Goal: Check status: Check status

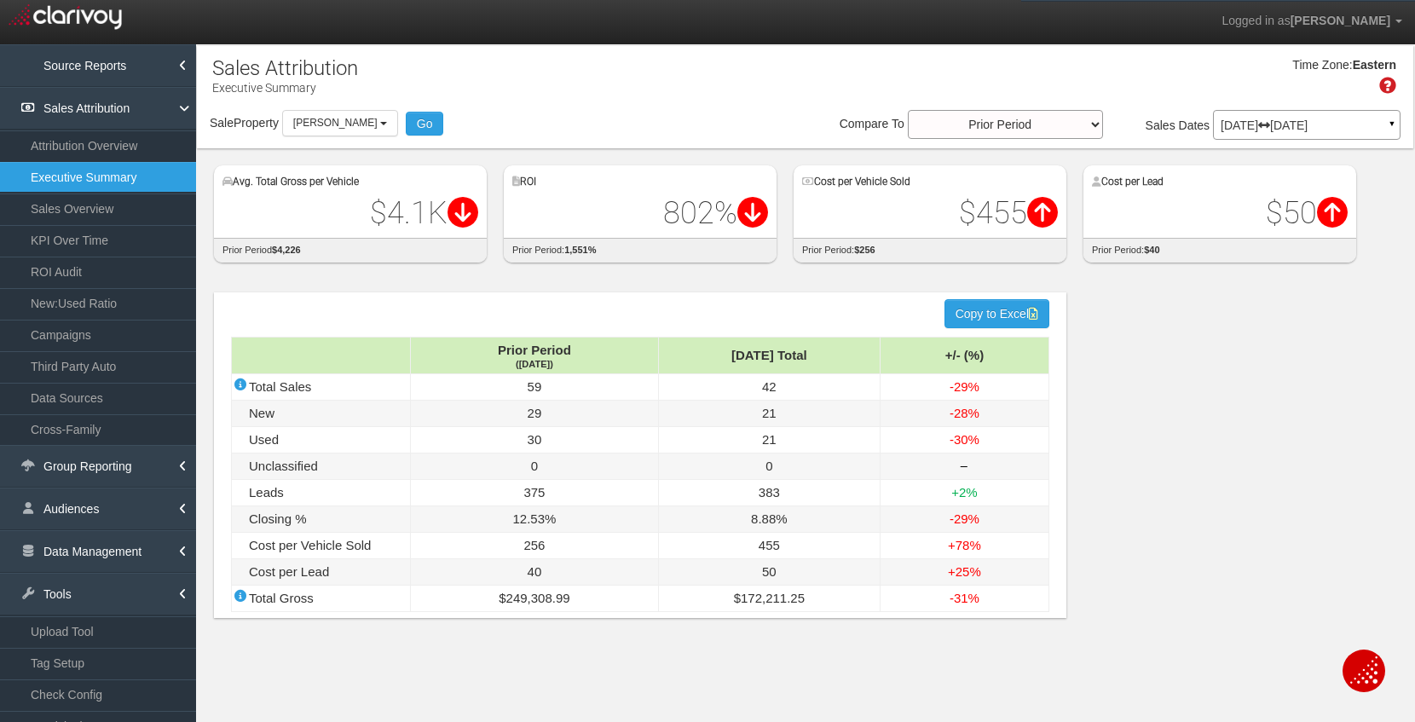
select select "object:42193"
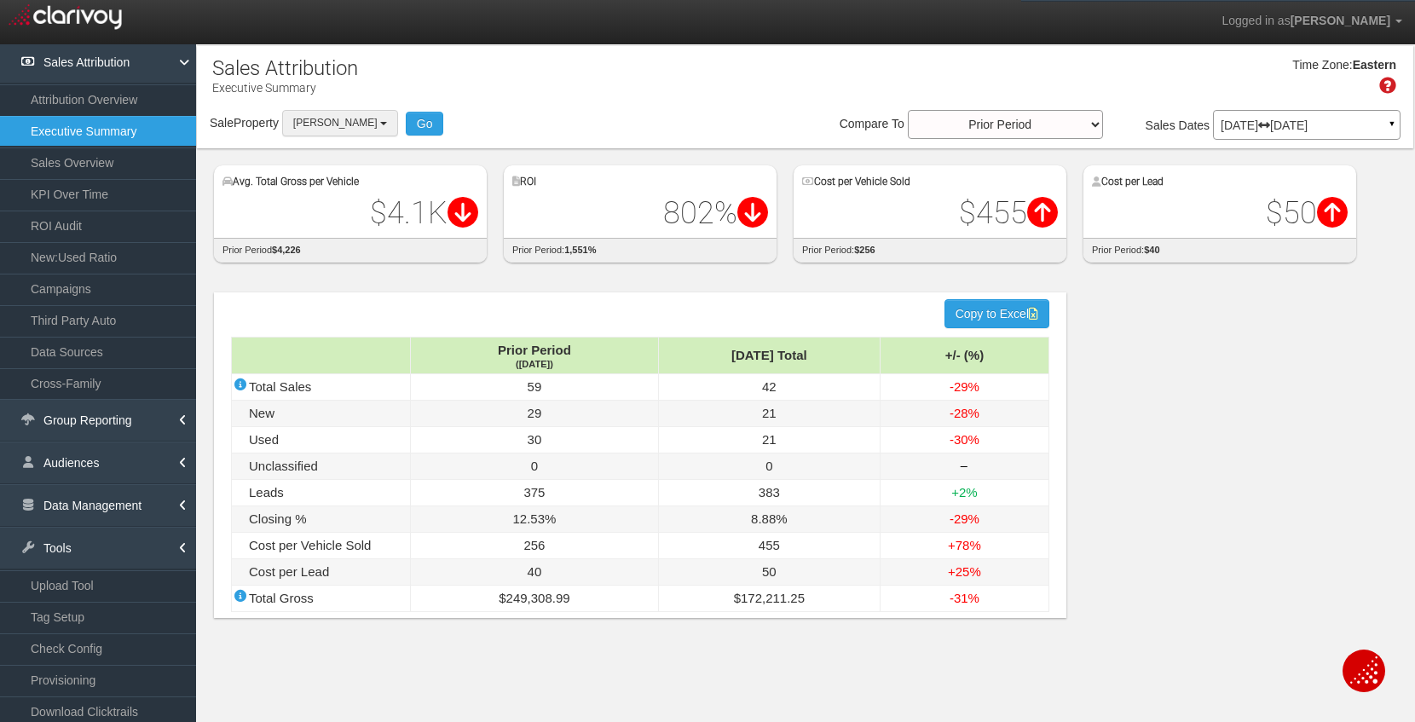
click at [334, 129] on button "[PERSON_NAME]" at bounding box center [340, 123] width 116 height 26
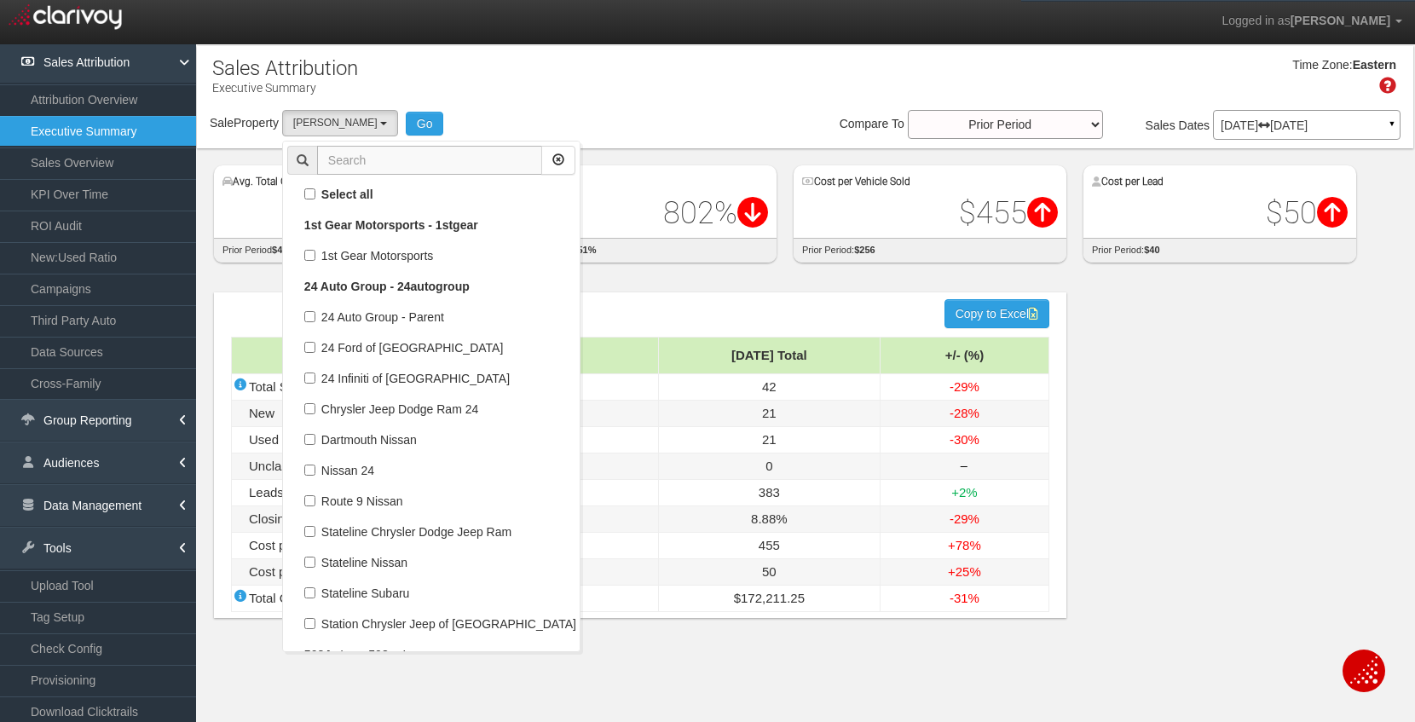
scroll to position [42585, 0]
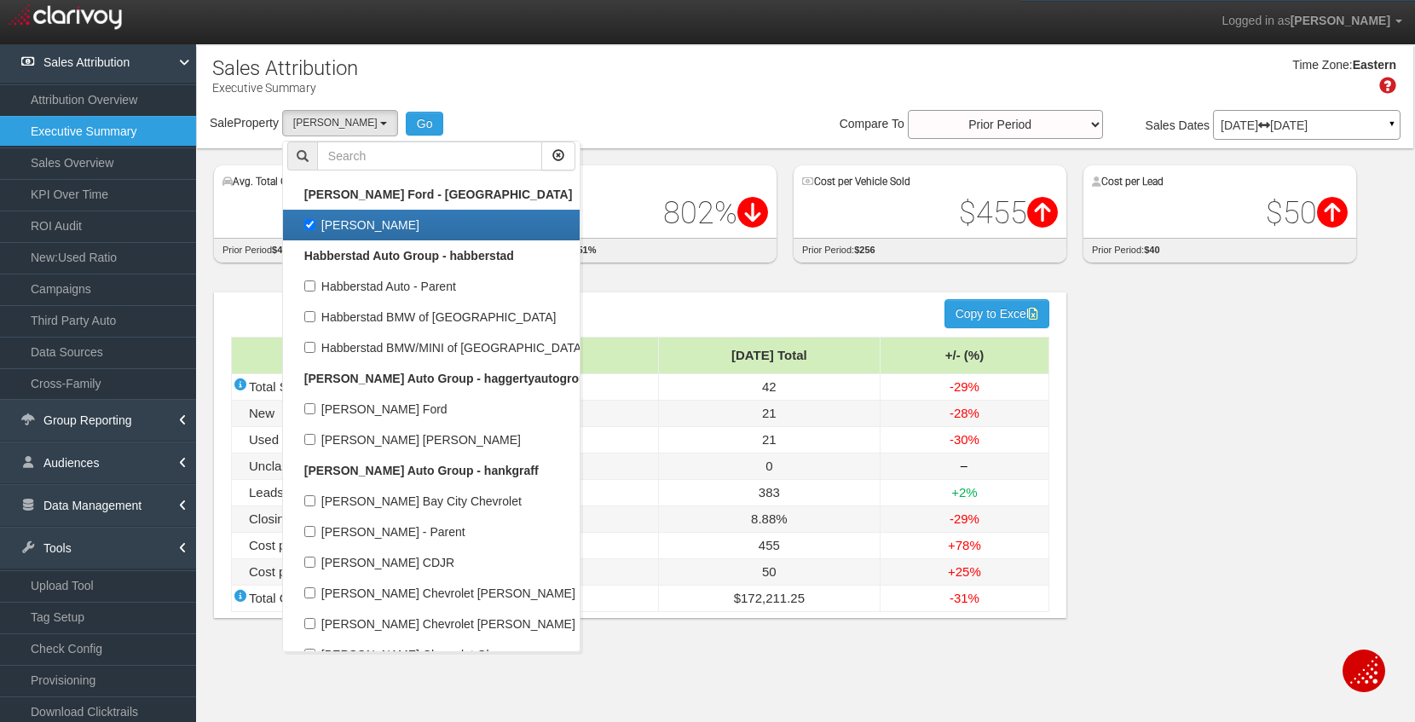
click at [336, 219] on label "[PERSON_NAME]" at bounding box center [431, 225] width 288 height 22
click at [315, 219] on input "[PERSON_NAME]" at bounding box center [309, 224] width 11 height 11
checkbox input "false"
select select
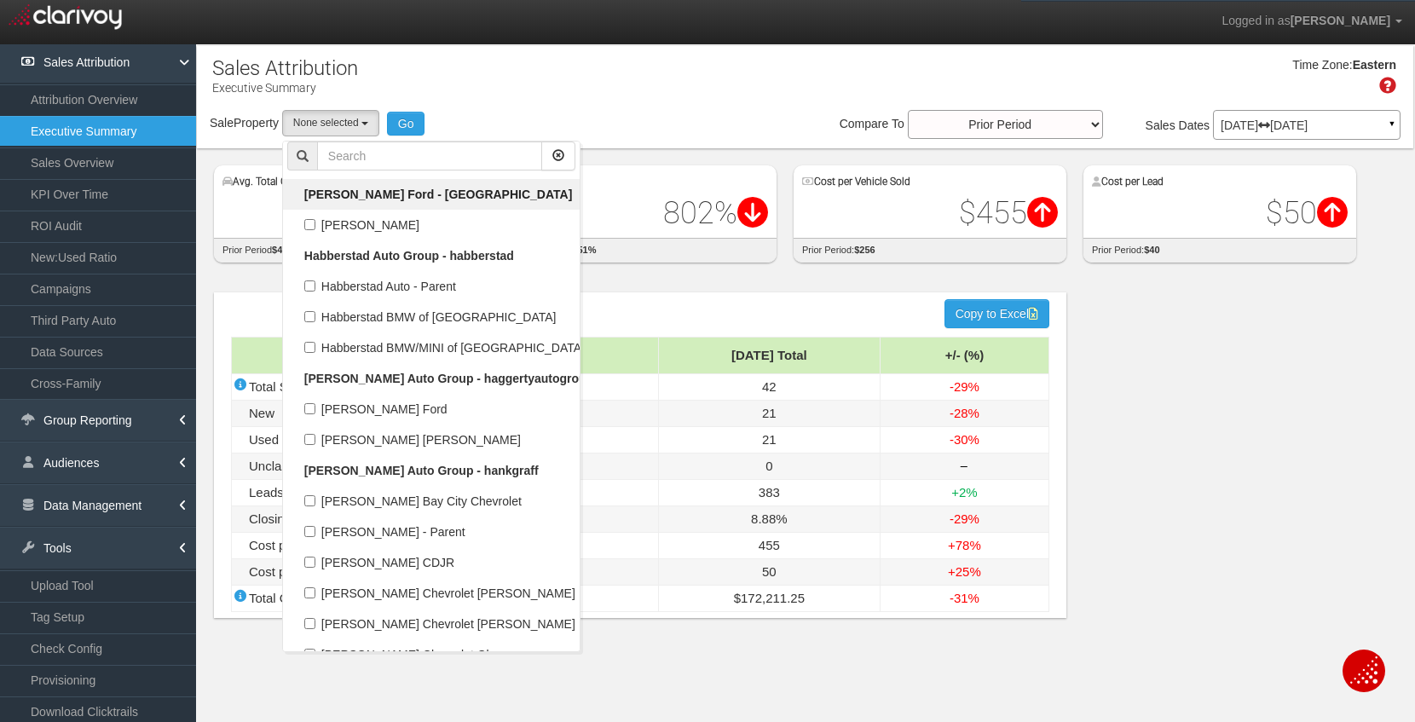
scroll to position [21292, 0]
click at [339, 153] on input "text" at bounding box center [429, 155] width 225 height 29
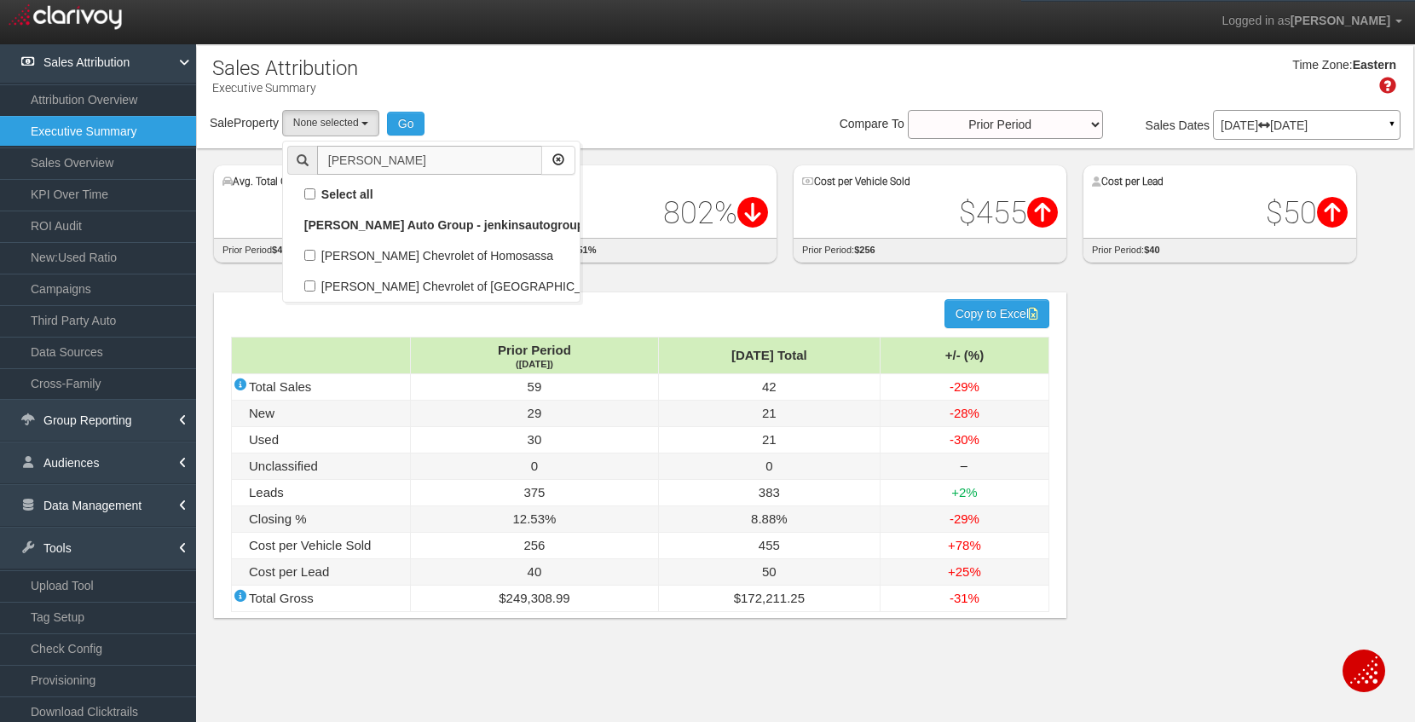
scroll to position [0, 0]
type input "[PERSON_NAME]"
click at [418, 259] on label "[PERSON_NAME] Chevrolet of Homosassa" at bounding box center [431, 256] width 288 height 22
click at [315, 259] on input "[PERSON_NAME] Chevrolet of Homosassa" at bounding box center [309, 255] width 11 height 11
checkbox input "true"
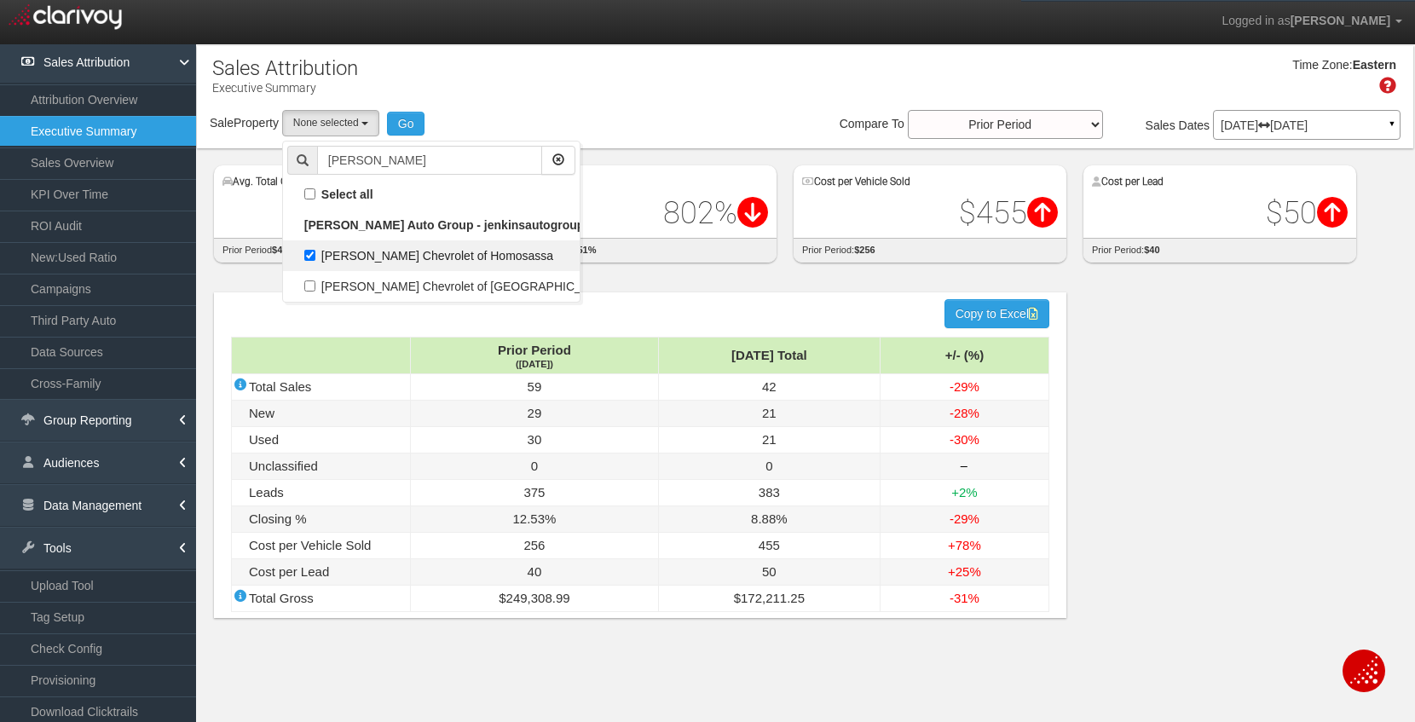
select select "object:42387"
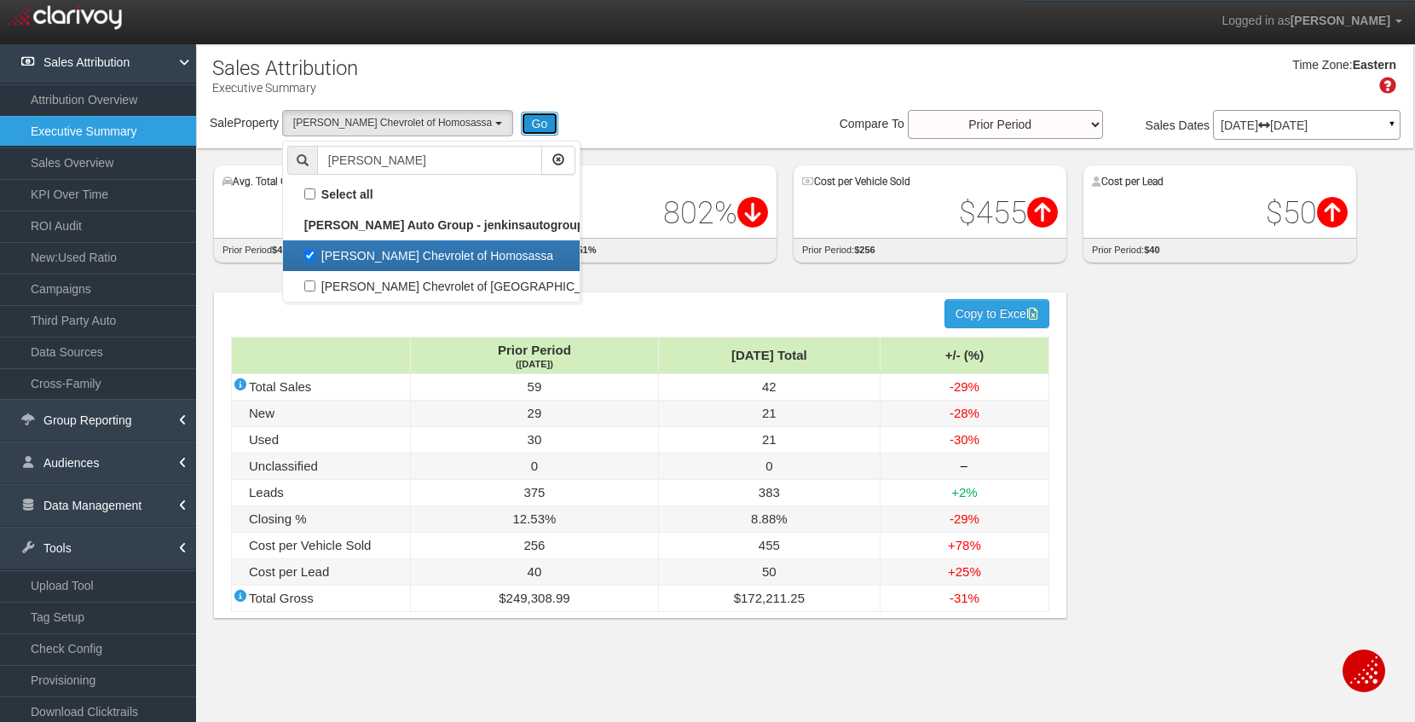
click at [521, 126] on button "Go" at bounding box center [540, 124] width 38 height 24
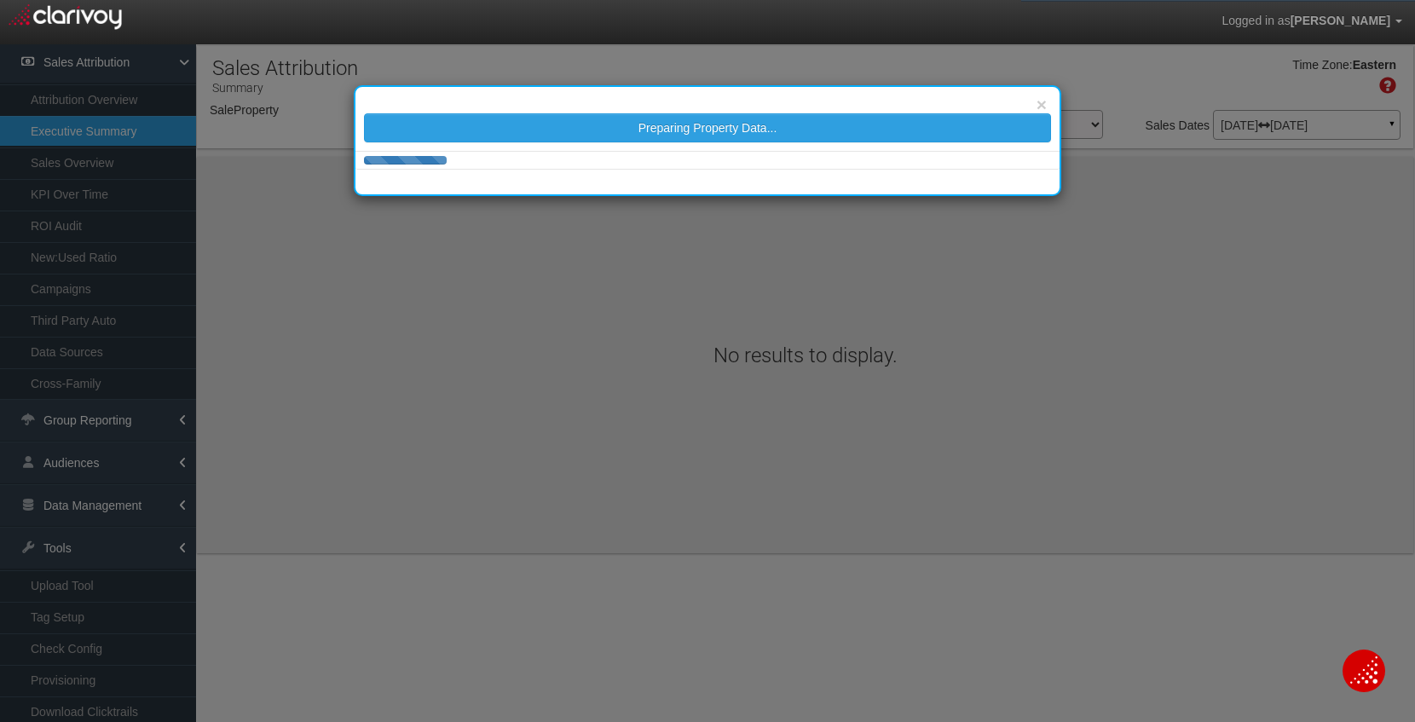
select select "object:45007"
